Goal: Task Accomplishment & Management: Use online tool/utility

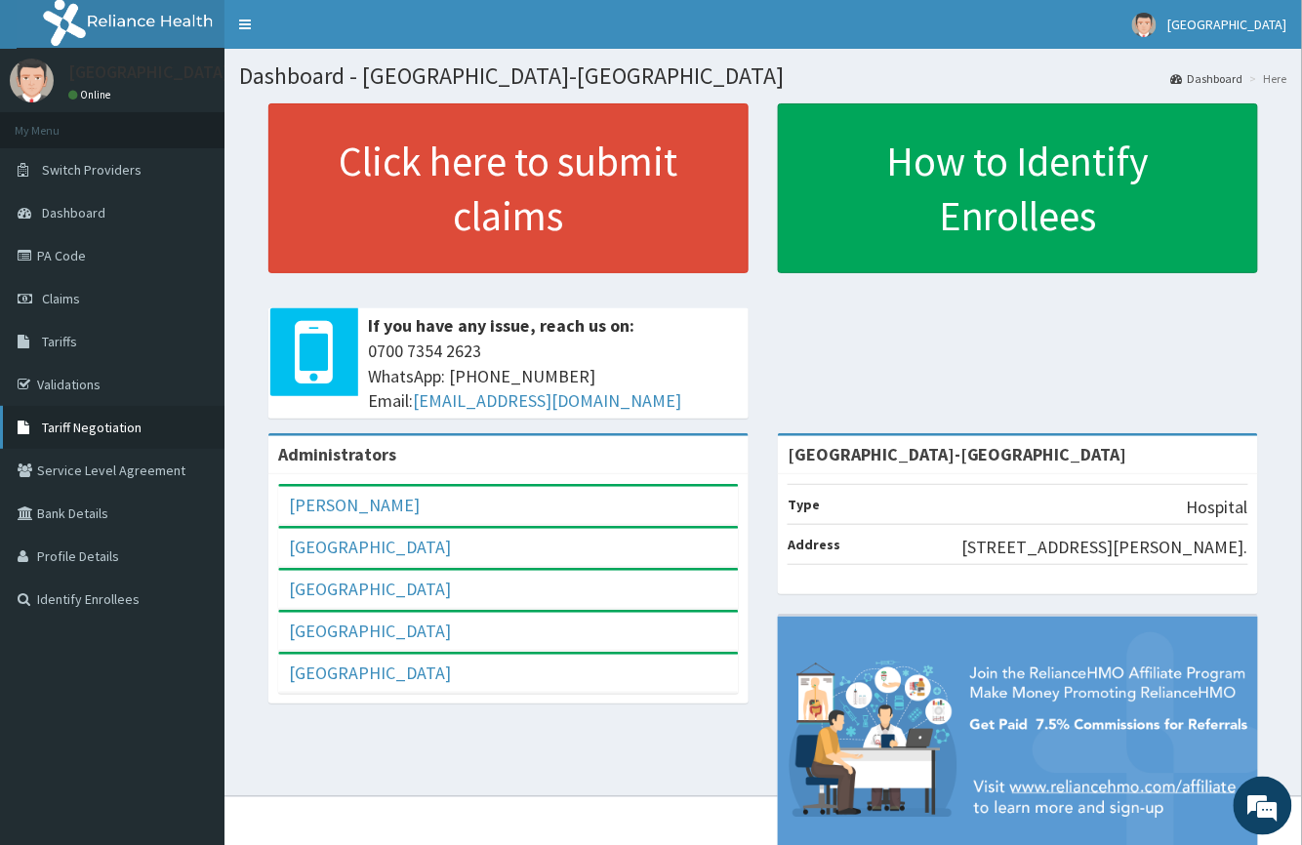
click at [98, 419] on span "Tariff Negotiation" at bounding box center [92, 428] width 100 height 18
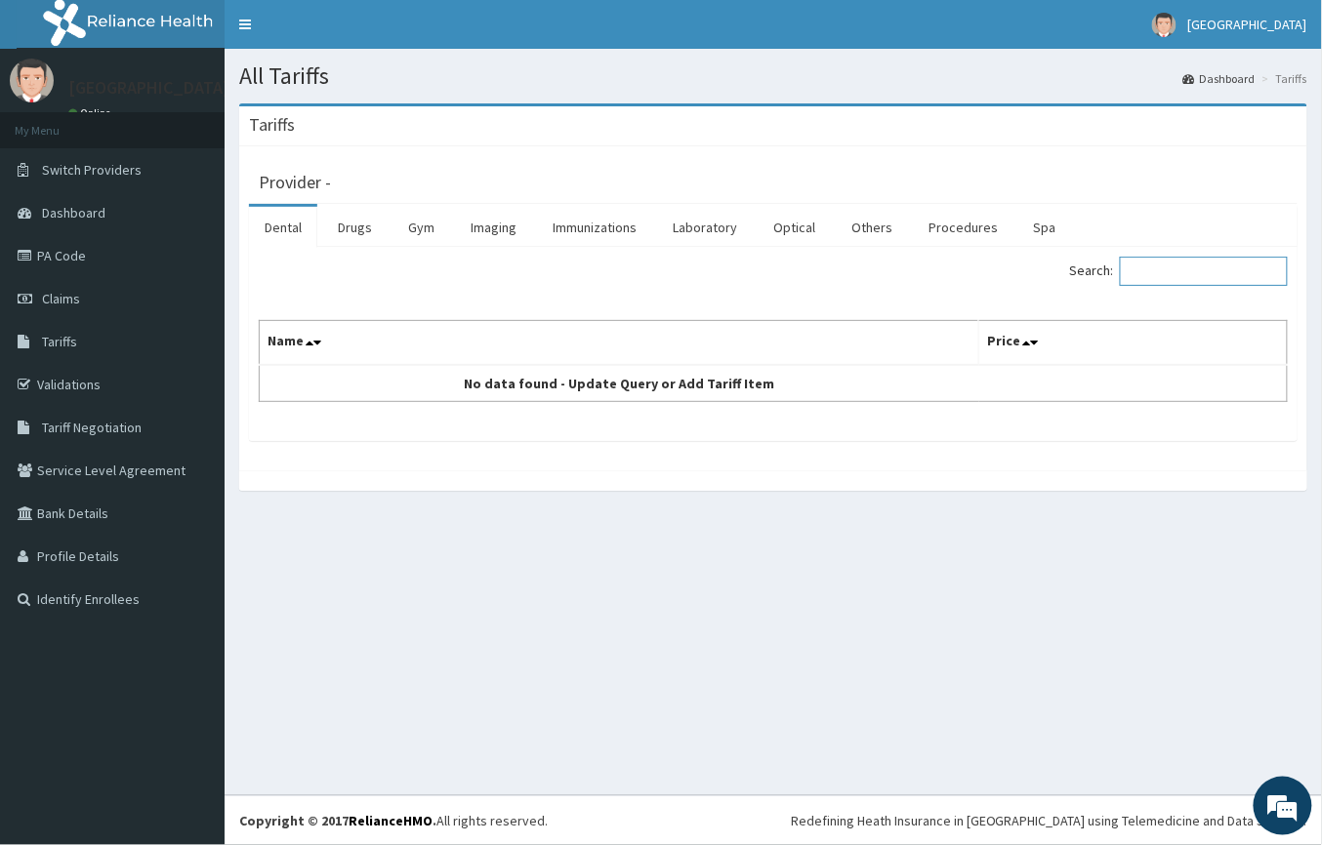
click at [1148, 273] on input "Search:" at bounding box center [1204, 271] width 168 height 29
click at [338, 230] on link "Drugs" at bounding box center [354, 227] width 65 height 41
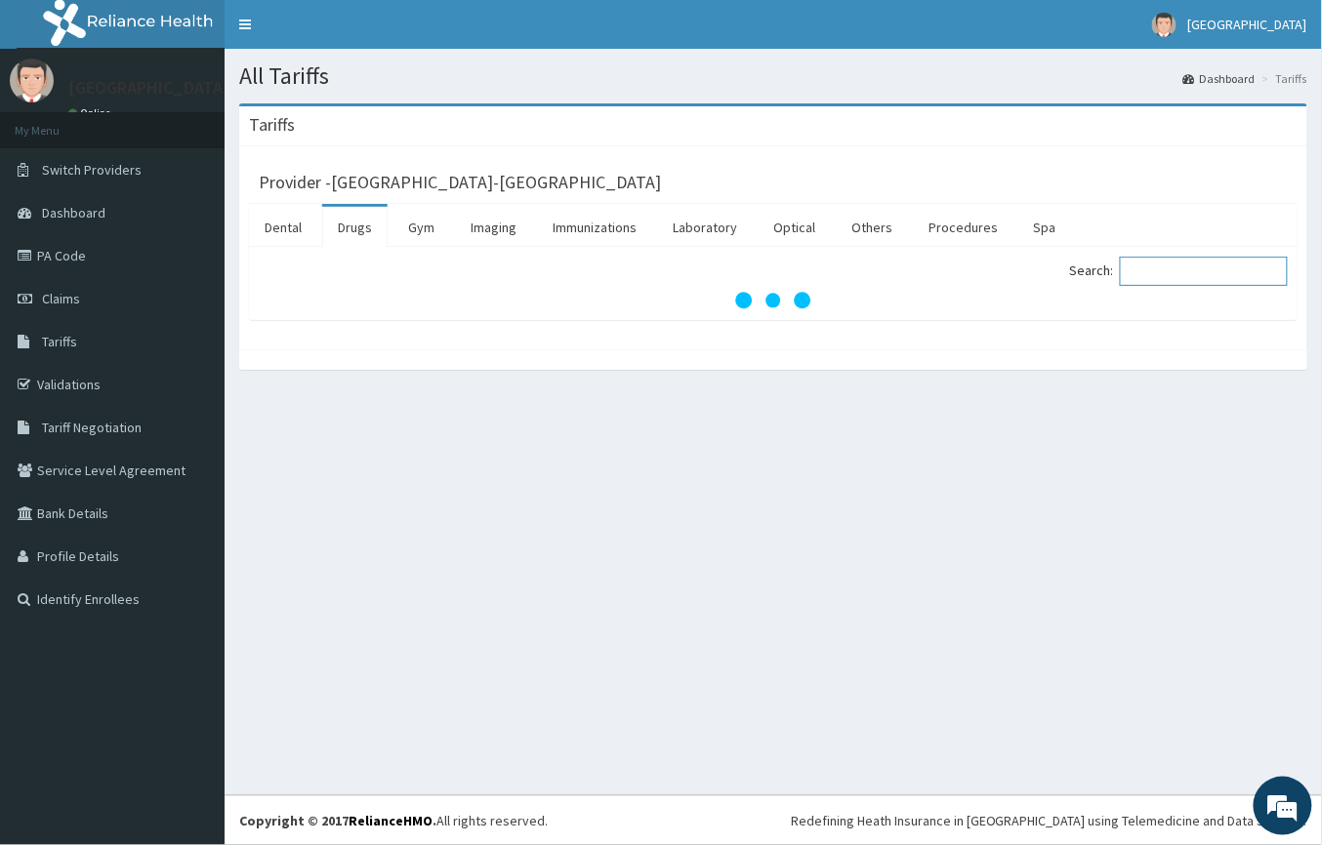
click at [1162, 275] on input "Search:" at bounding box center [1204, 271] width 168 height 29
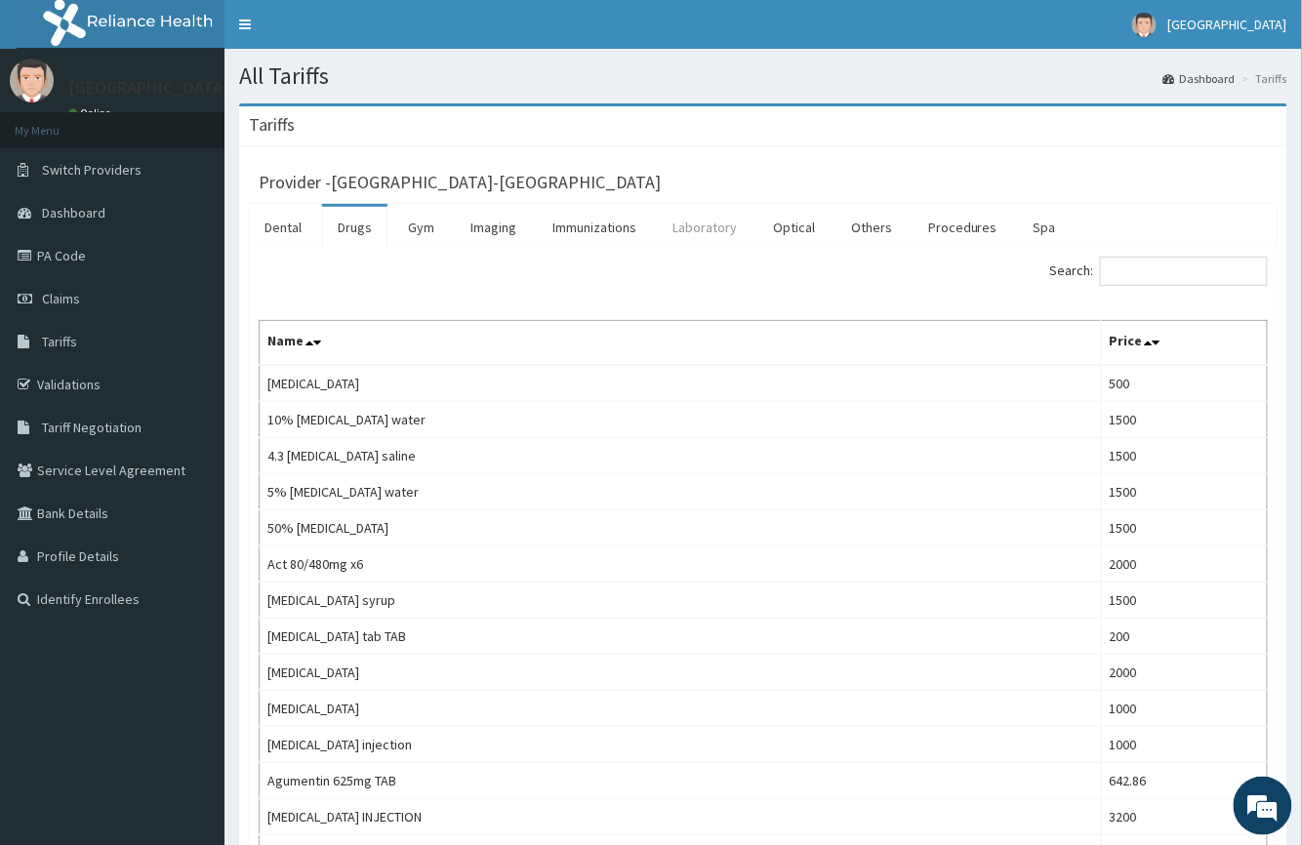
click at [692, 221] on link "Laboratory" at bounding box center [705, 227] width 96 height 41
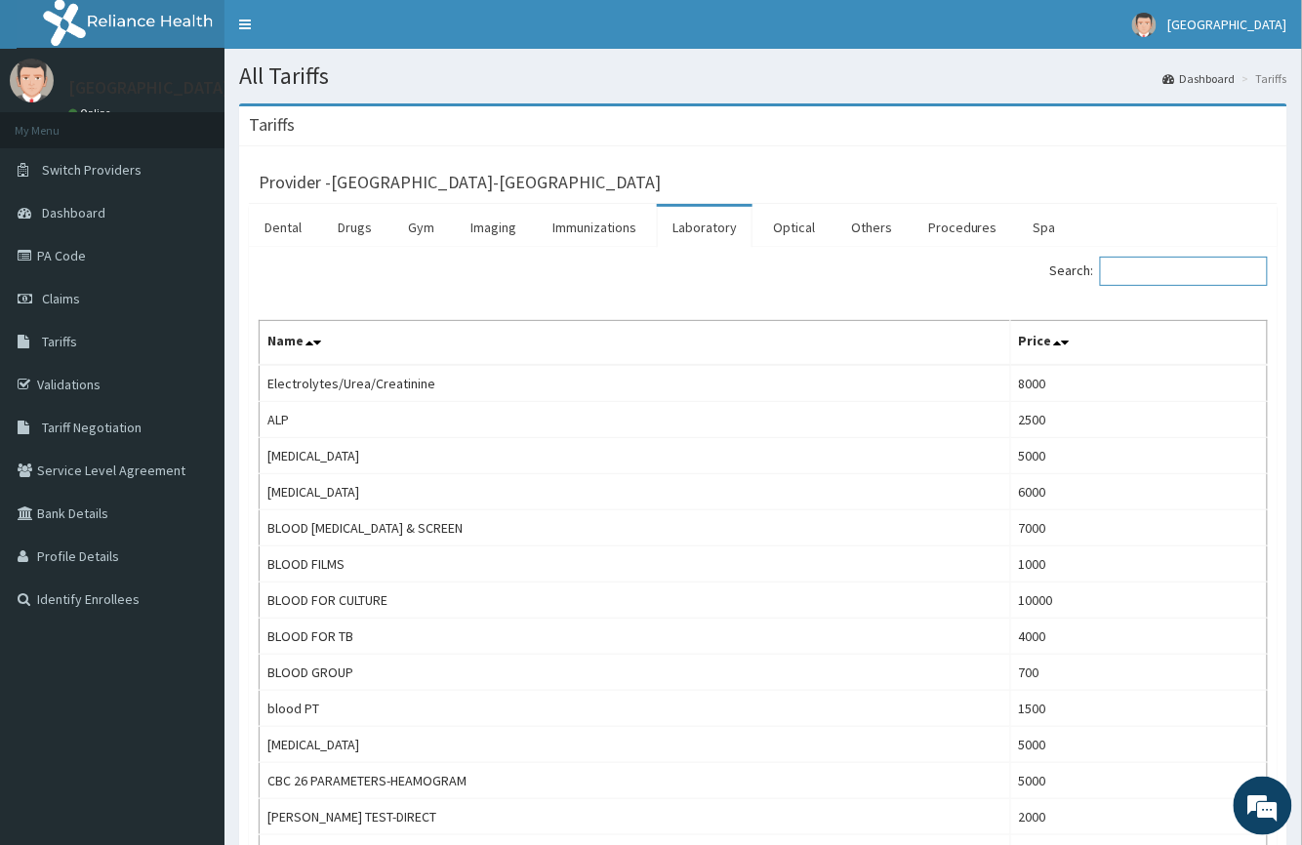
click at [1144, 271] on input "Search:" at bounding box center [1184, 271] width 168 height 29
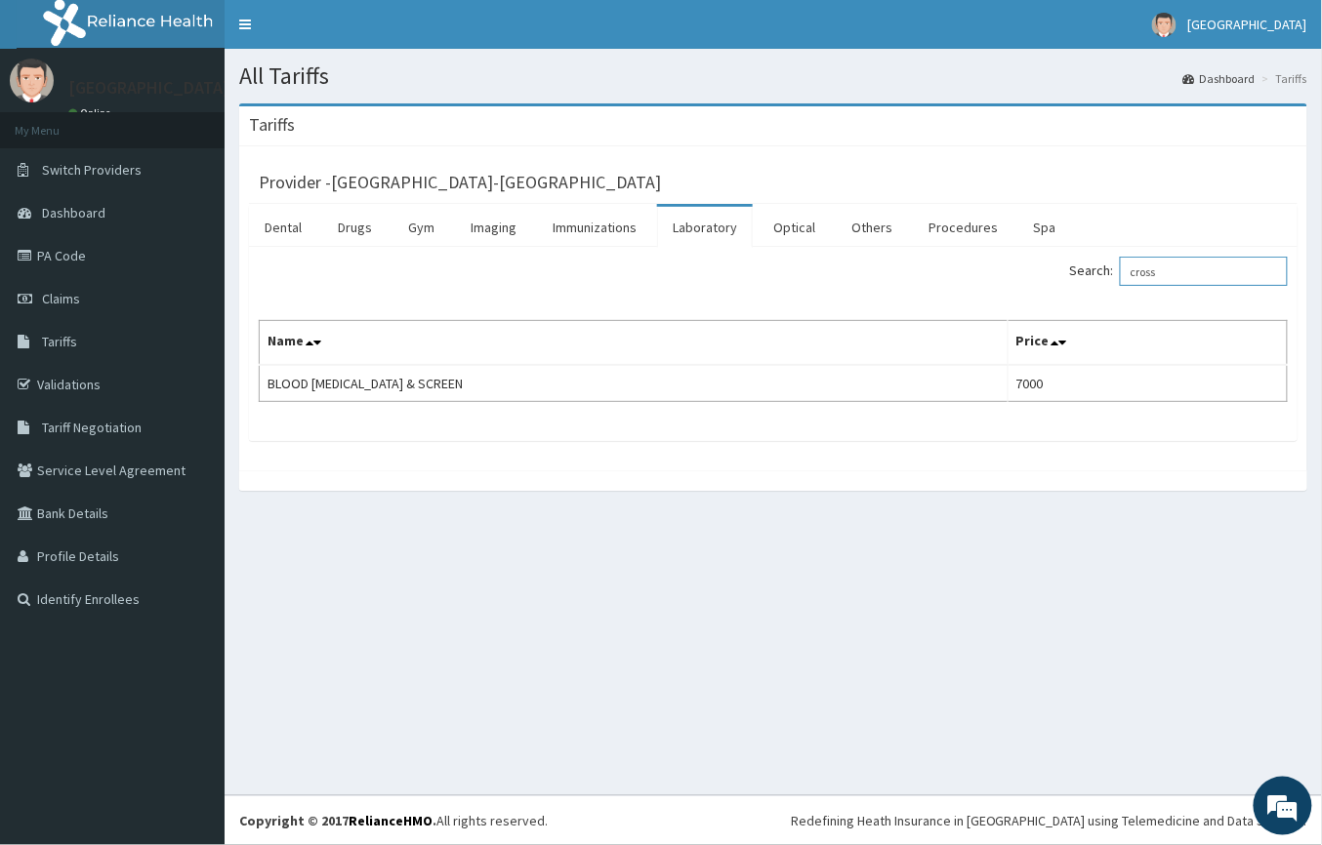
type input "cross"
